Goal: Task Accomplishment & Management: Manage account settings

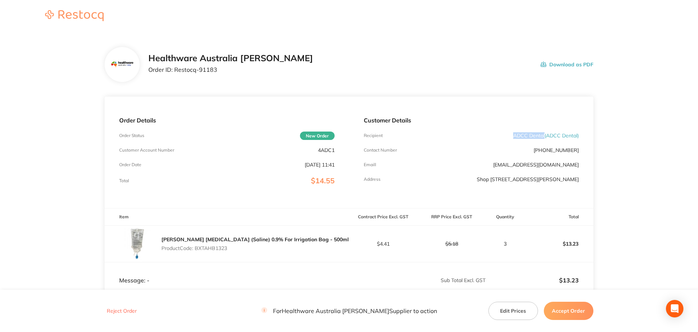
drag, startPoint x: 543, startPoint y: 136, endPoint x: 507, endPoint y: 133, distance: 35.8
click at [507, 133] on div "Recipient ADCC Dental ( ADCC Dental )" at bounding box center [471, 136] width 215 height 6
copy p "ADCC Dental"
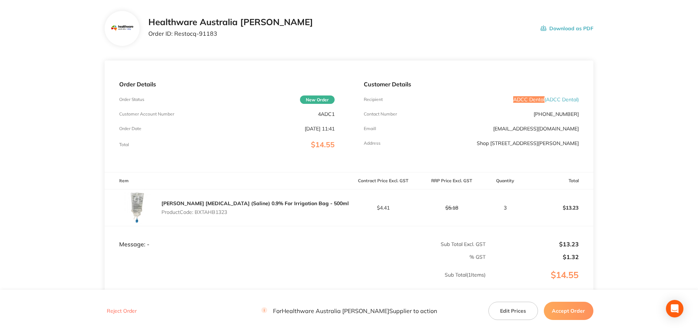
scroll to position [36, 0]
click at [224, 212] on p "Product Code: BXTAHB1323" at bounding box center [254, 212] width 187 height 6
copy p "BXTAHB1323"
drag, startPoint x: 219, startPoint y: 35, endPoint x: 173, endPoint y: 38, distance: 45.3
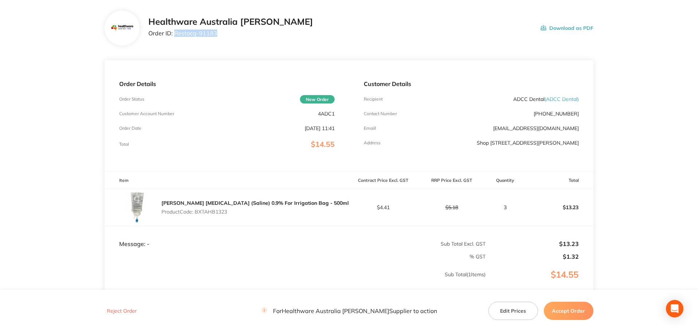
click at [173, 38] on div "Healthware Australia Ridley Order ID: Restocq- 91183" at bounding box center [230, 28] width 165 height 23
copy p "Restocq- 91183"
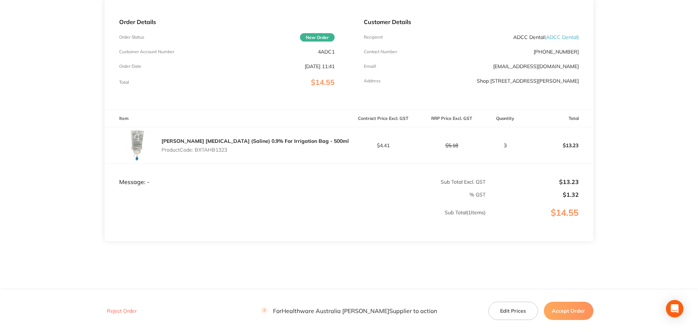
scroll to position [108, 0]
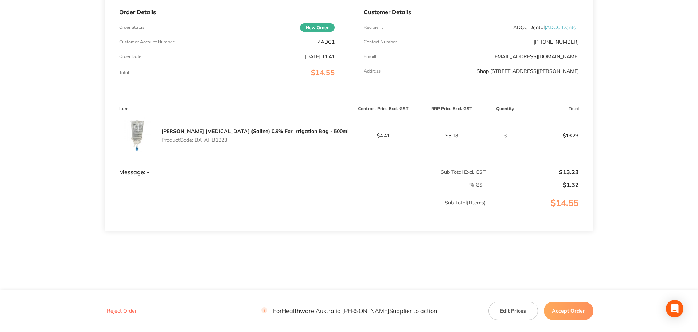
click at [572, 315] on button "Accept Order" at bounding box center [569, 311] width 50 height 18
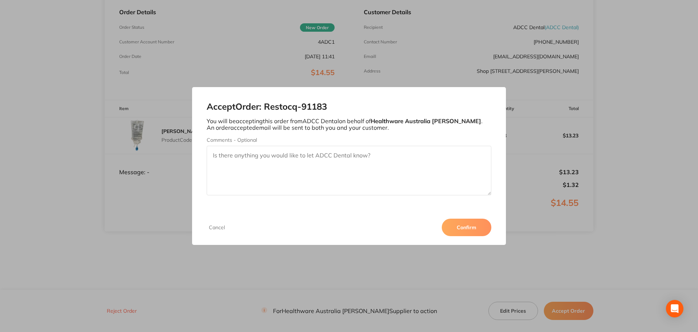
click at [468, 226] on button "Confirm" at bounding box center [467, 227] width 50 height 17
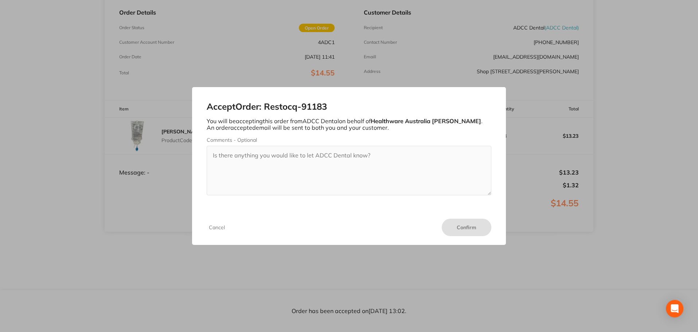
scroll to position [108, 0]
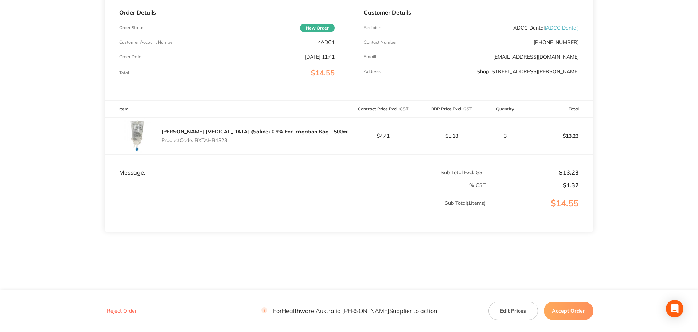
click at [554, 293] on footer "Reject Order For Healthware Australia Ridley Supplier to action Edit Prices Acc…" at bounding box center [349, 311] width 698 height 42
click at [562, 305] on button "Accept Order" at bounding box center [569, 311] width 50 height 18
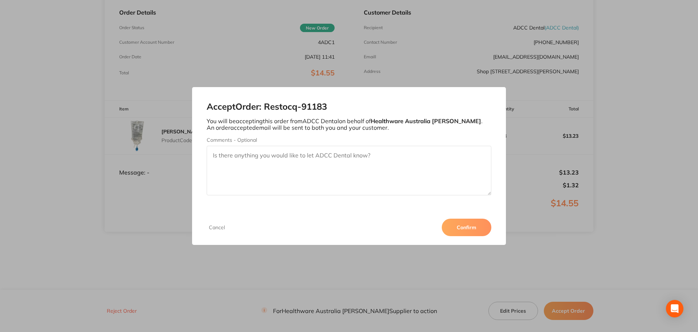
click at [462, 228] on button "Confirm" at bounding box center [467, 227] width 50 height 17
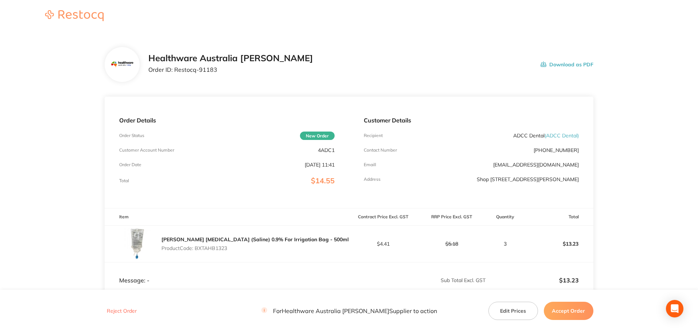
click at [564, 312] on button "Accept Order" at bounding box center [569, 311] width 50 height 18
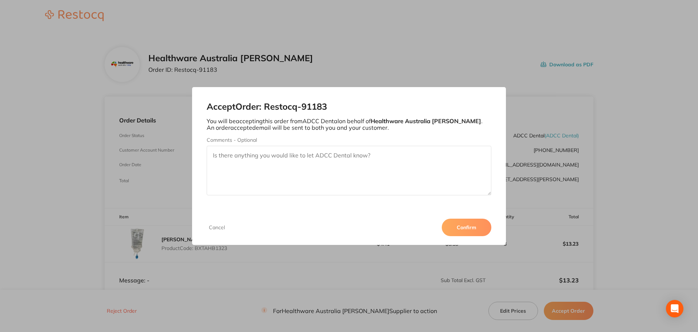
click at [481, 227] on button "Confirm" at bounding box center [467, 227] width 50 height 17
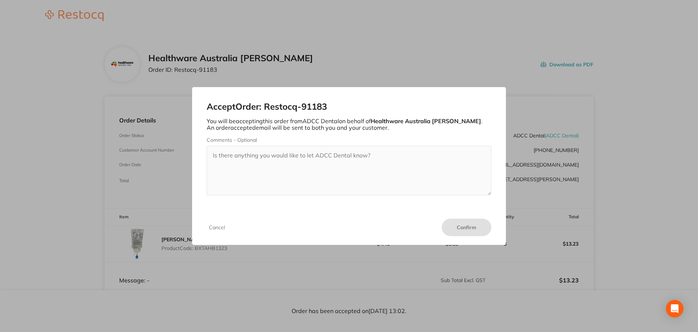
click at [410, 55] on div "Accept Order: Restocq- 91183 You will be accepting this order from ADCC Dental …" at bounding box center [349, 166] width 698 height 332
click at [211, 229] on button "Cancel" at bounding box center [217, 227] width 20 height 7
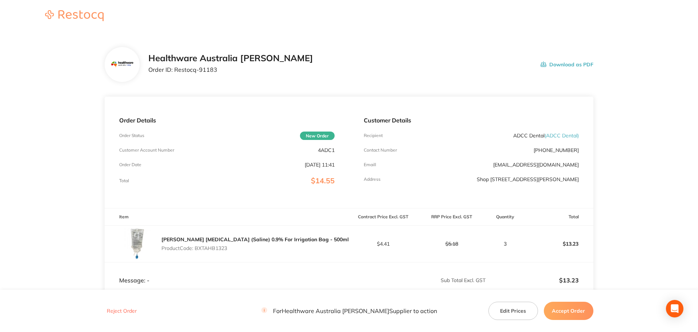
click at [567, 312] on button "Accept Order" at bounding box center [569, 311] width 50 height 18
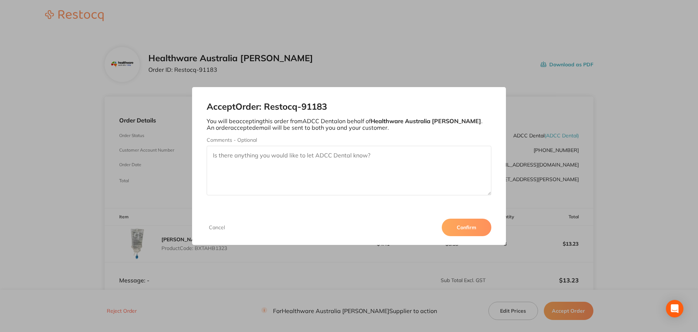
click at [469, 232] on button "Confirm" at bounding box center [467, 227] width 50 height 17
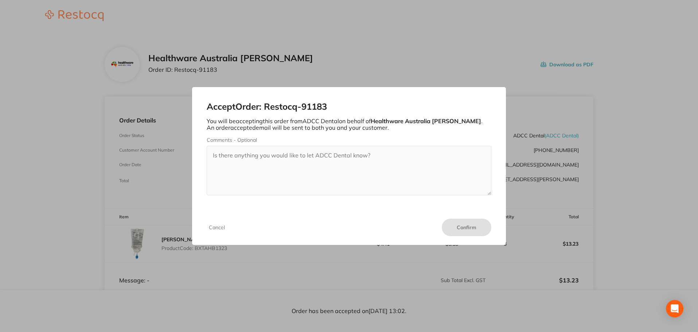
click at [275, 53] on div "Accept Order: Restocq- 91183 You will be accepting this order from ADCC Dental …" at bounding box center [349, 166] width 698 height 332
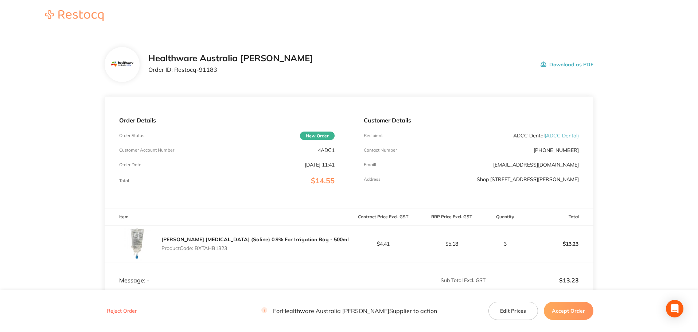
click at [558, 308] on button "Accept Order" at bounding box center [569, 311] width 50 height 18
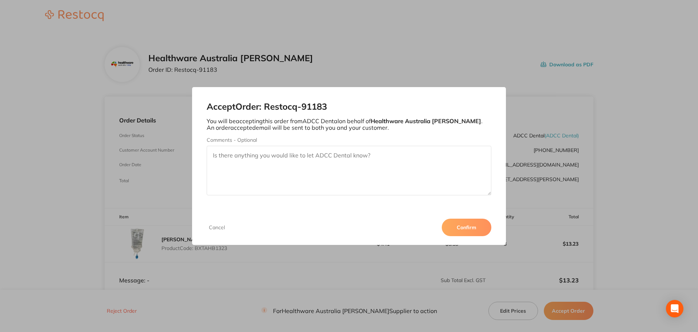
click at [464, 230] on button "Confirm" at bounding box center [467, 227] width 50 height 17
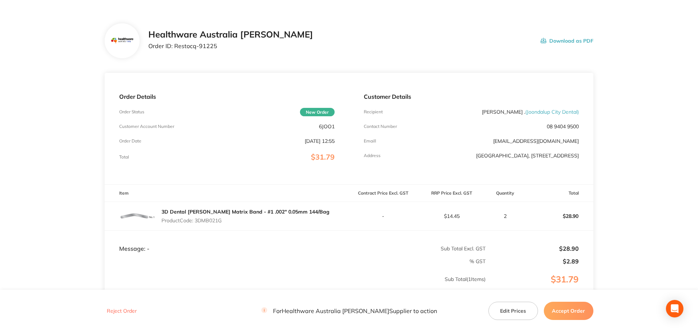
scroll to position [36, 0]
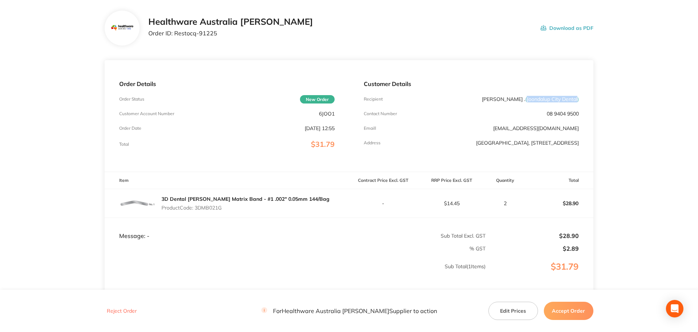
drag, startPoint x: 525, startPoint y: 99, endPoint x: 576, endPoint y: 100, distance: 51.0
click at [576, 100] on span "( Joondalup City Dental )" at bounding box center [552, 99] width 54 height 7
copy span "Joondalup City Dental"
drag, startPoint x: 222, startPoint y: 40, endPoint x: 174, endPoint y: 40, distance: 47.7
click at [174, 40] on div "Healthware Australia Ridley Order ID: Restocq- 91225 Download as PDF" at bounding box center [349, 28] width 489 height 35
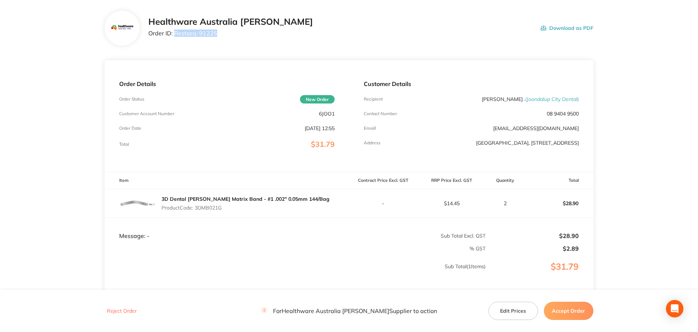
copy p "Restocq- 91225"
click at [212, 209] on p "Product Code: 3DMB021G" at bounding box center [245, 208] width 168 height 6
copy p "3DMB021G"
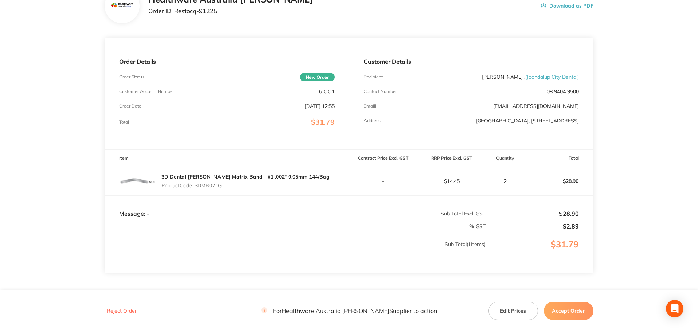
scroll to position [100, 0]
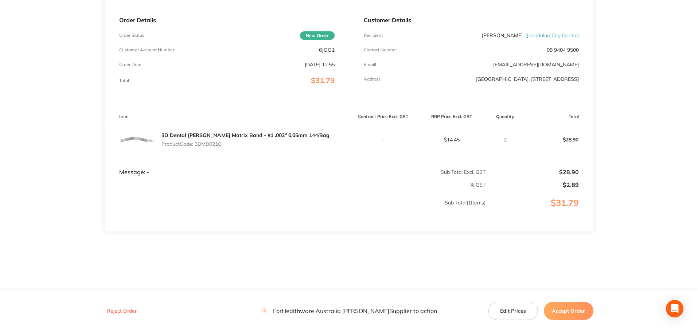
click at [571, 315] on button "Accept Order" at bounding box center [569, 311] width 50 height 18
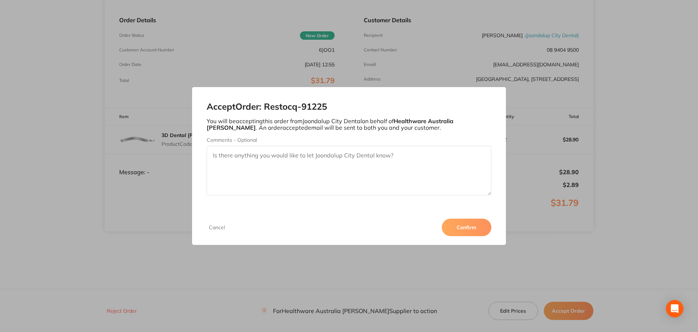
click at [468, 225] on button "Confirm" at bounding box center [467, 227] width 50 height 17
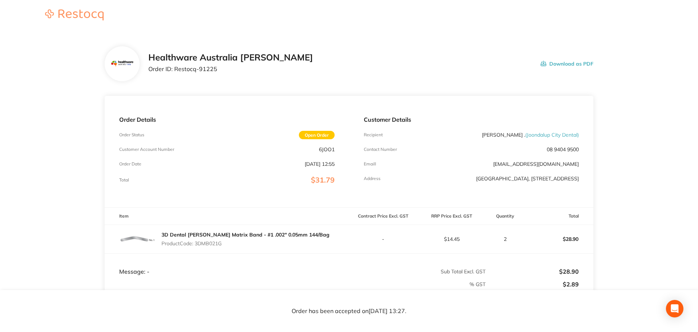
scroll to position [0, 0]
